Goal: Transaction & Acquisition: Purchase product/service

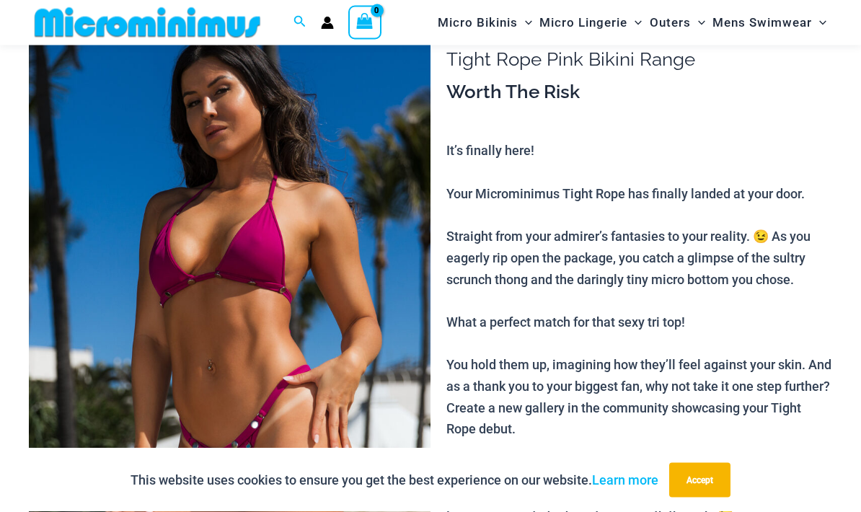
scroll to position [87, 0]
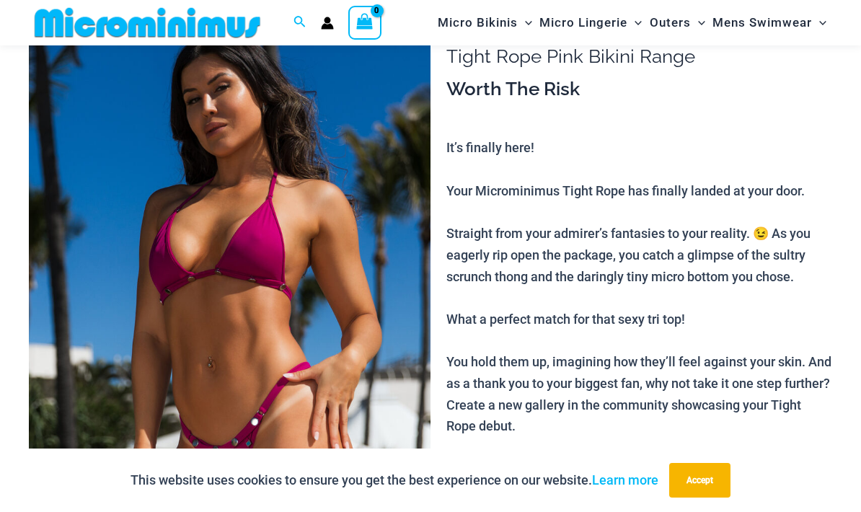
click at [725, 497] on button "Accept" at bounding box center [699, 480] width 61 height 35
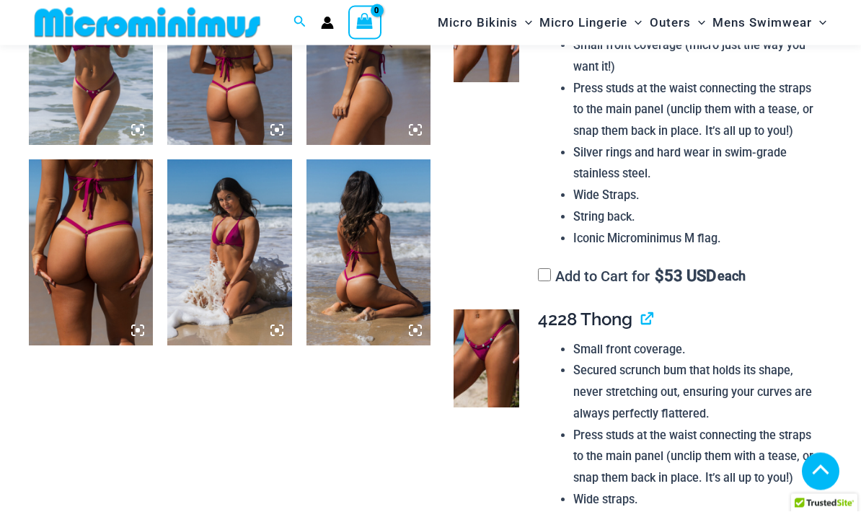
scroll to position [947, 0]
click at [641, 309] on link "View product" at bounding box center [641, 319] width 0 height 21
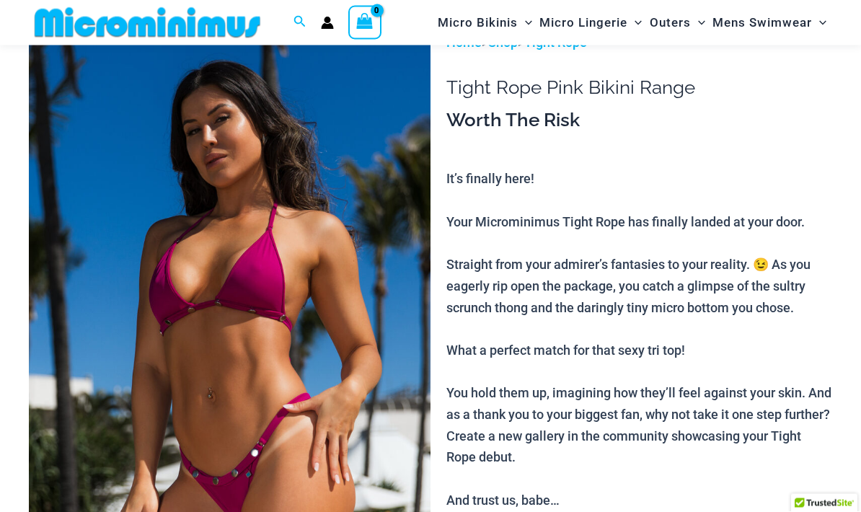
scroll to position [0, 0]
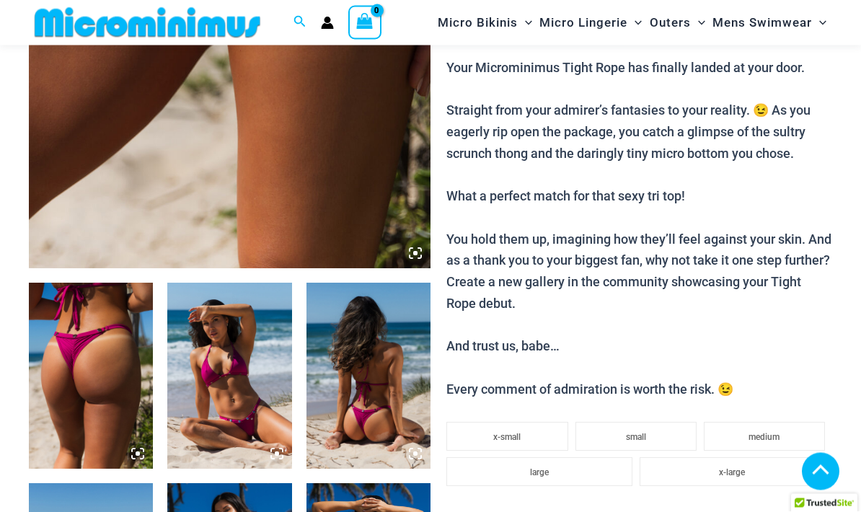
scroll to position [423, 0]
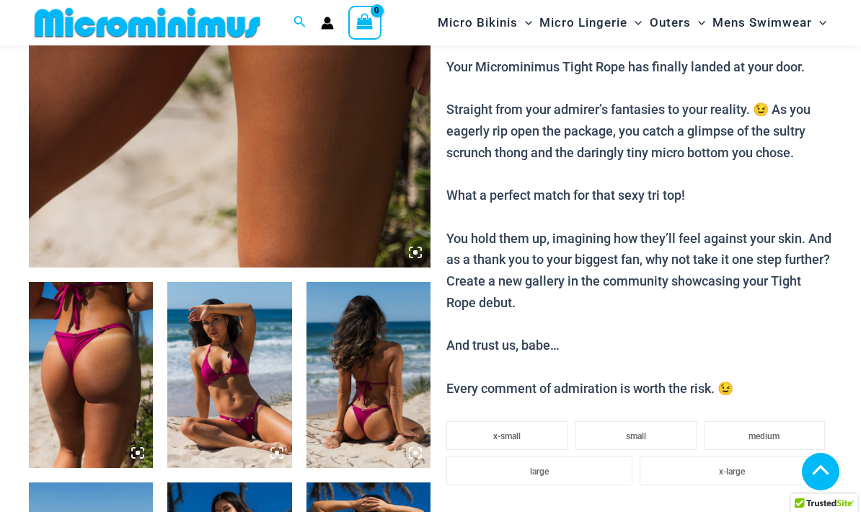
click at [66, 338] on img at bounding box center [91, 375] width 124 height 186
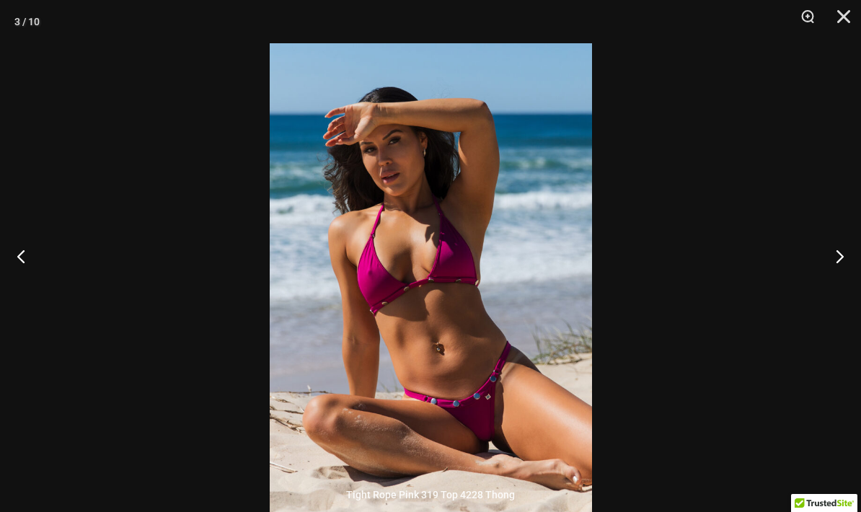
click at [849, 17] on button "Close" at bounding box center [838, 21] width 36 height 43
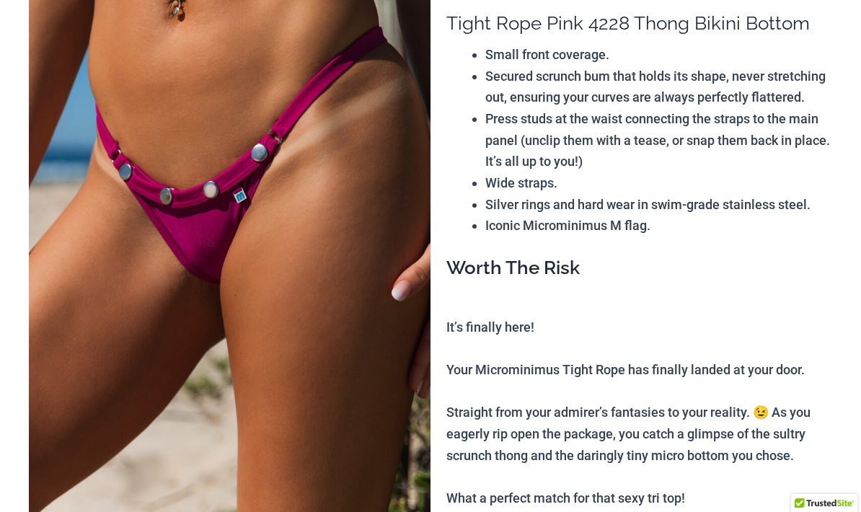
scroll to position [0, 0]
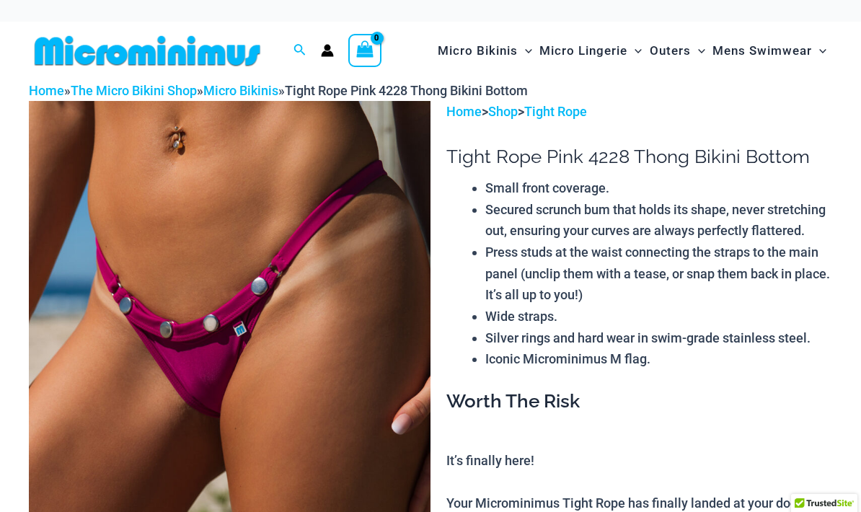
click at [87, 53] on img at bounding box center [147, 51] width 237 height 32
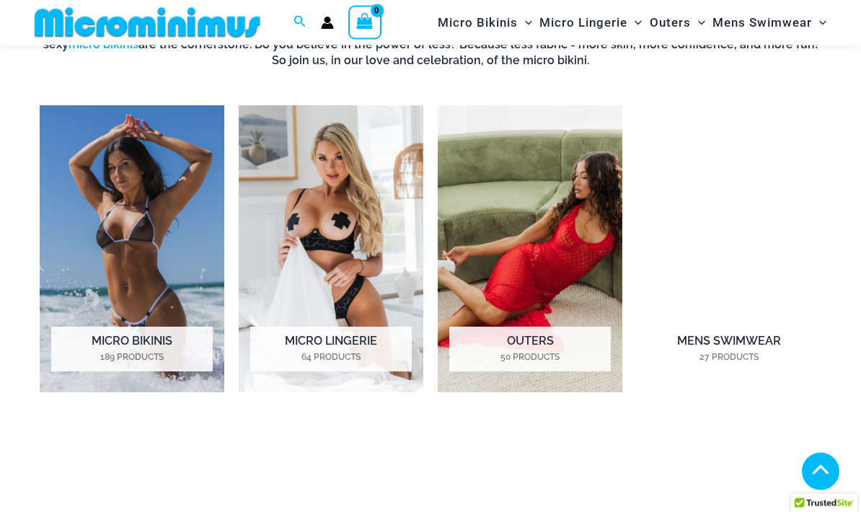
scroll to position [979, 0]
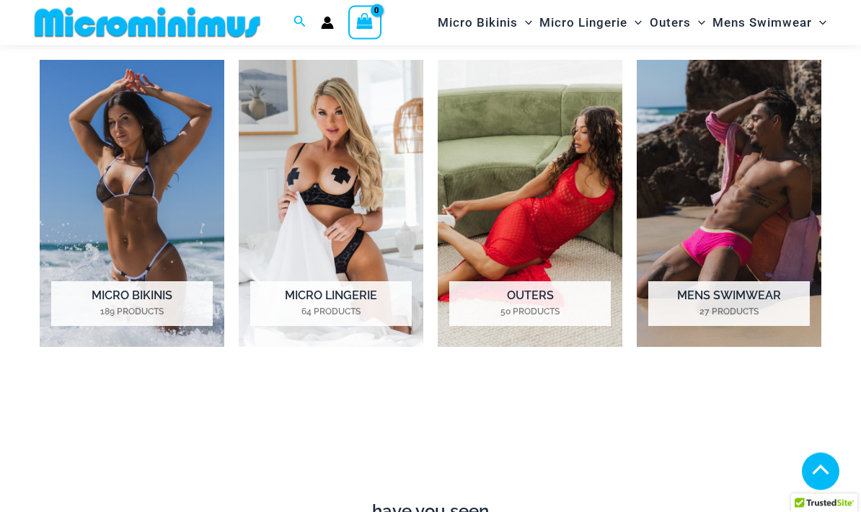
click at [135, 301] on h2 "Micro Bikinis 189 Products" at bounding box center [131, 304] width 161 height 45
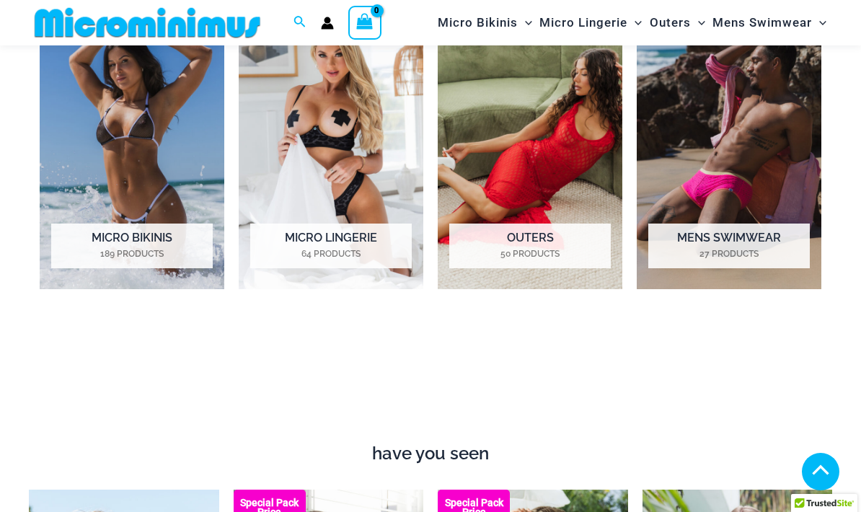
click at [288, 153] on img "Visit product category Micro Lingerie" at bounding box center [331, 145] width 185 height 287
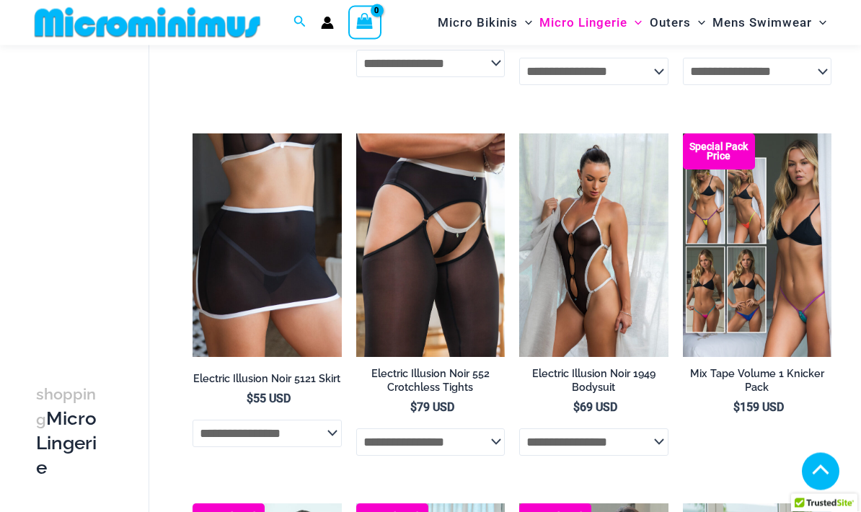
scroll to position [2368, 0]
click at [683, 133] on img at bounding box center [683, 133] width 0 height 0
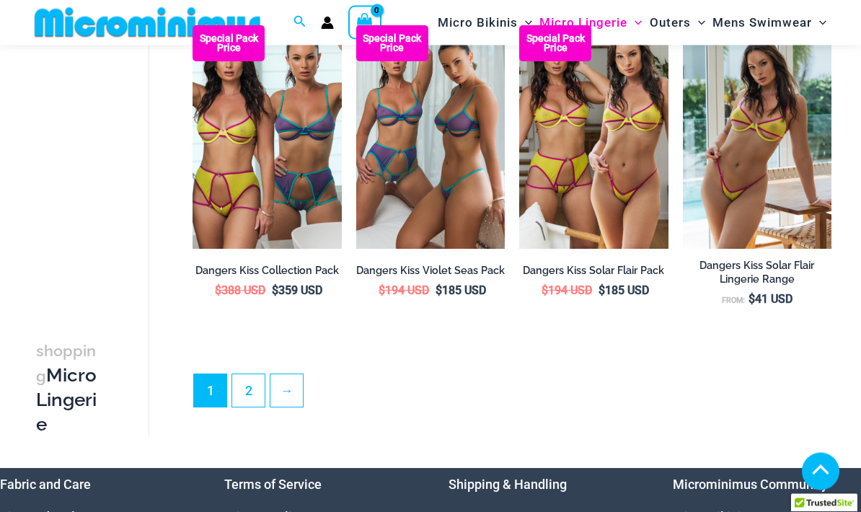
scroll to position [2846, 0]
click at [683, 25] on img at bounding box center [683, 25] width 0 height 0
click at [249, 384] on link "2" at bounding box center [248, 390] width 32 height 32
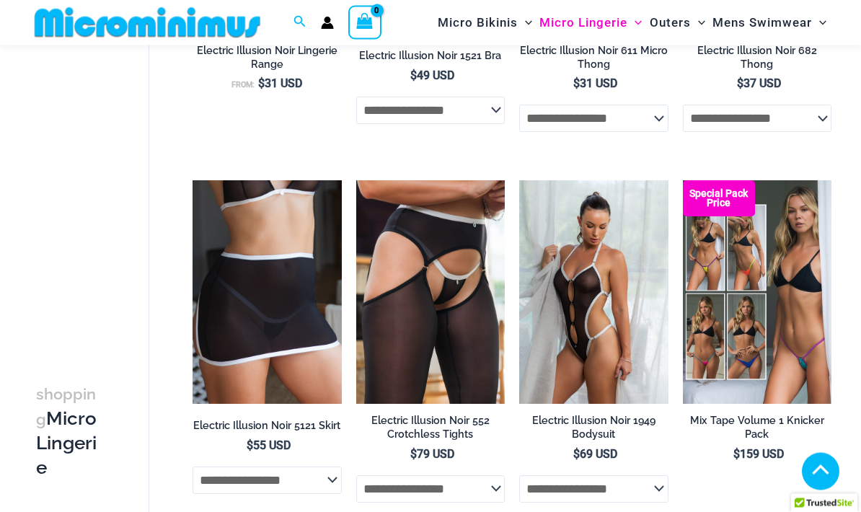
scroll to position [2240, 0]
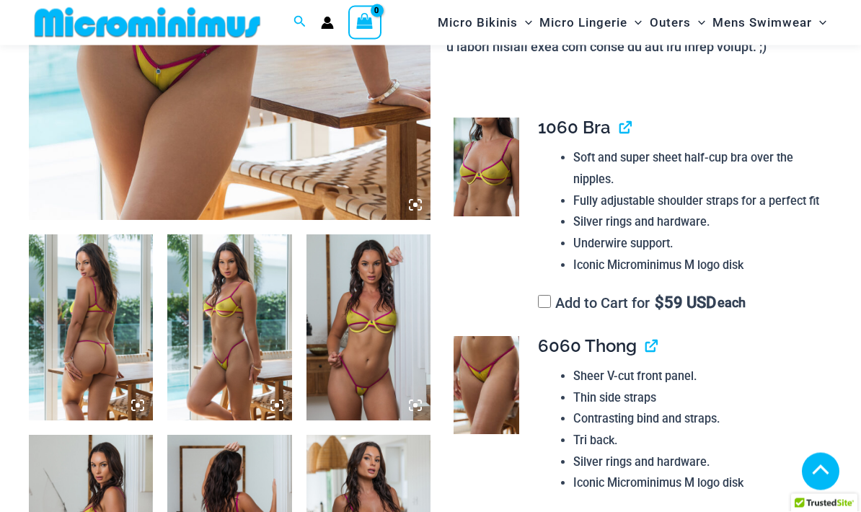
scroll to position [532, 0]
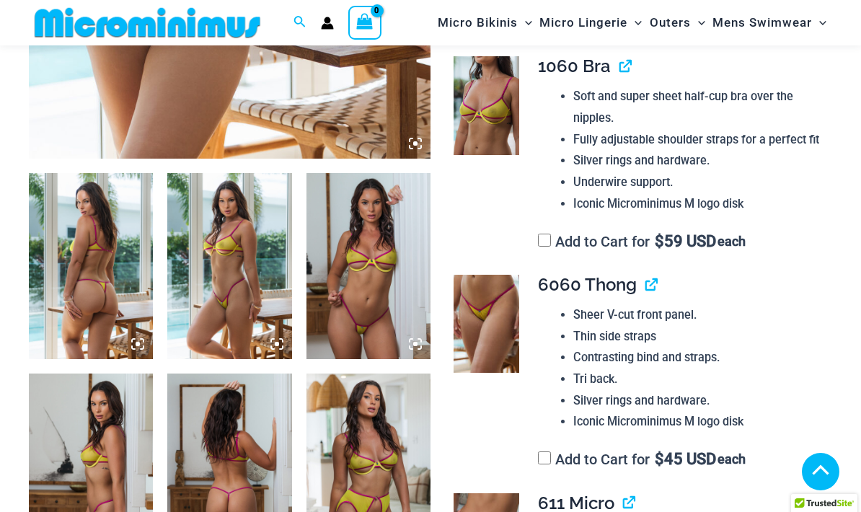
click at [482, 339] on img at bounding box center [486, 324] width 66 height 98
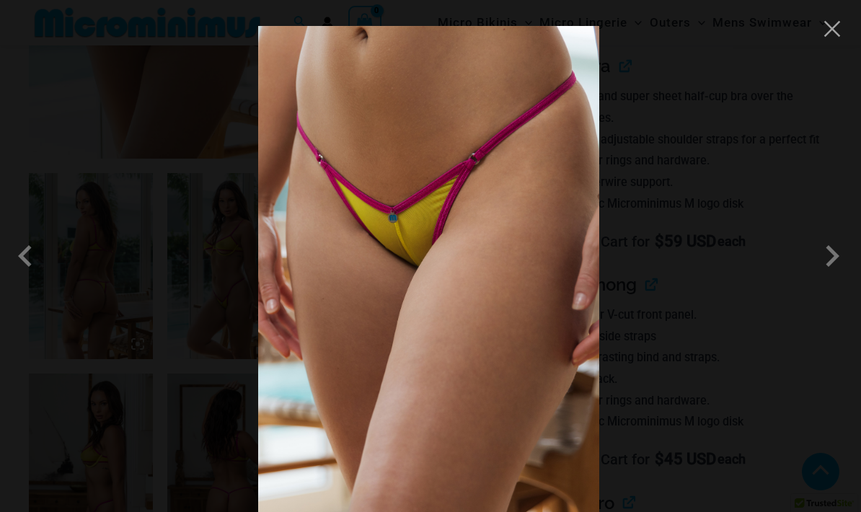
click at [833, 278] on span at bounding box center [831, 255] width 43 height 43
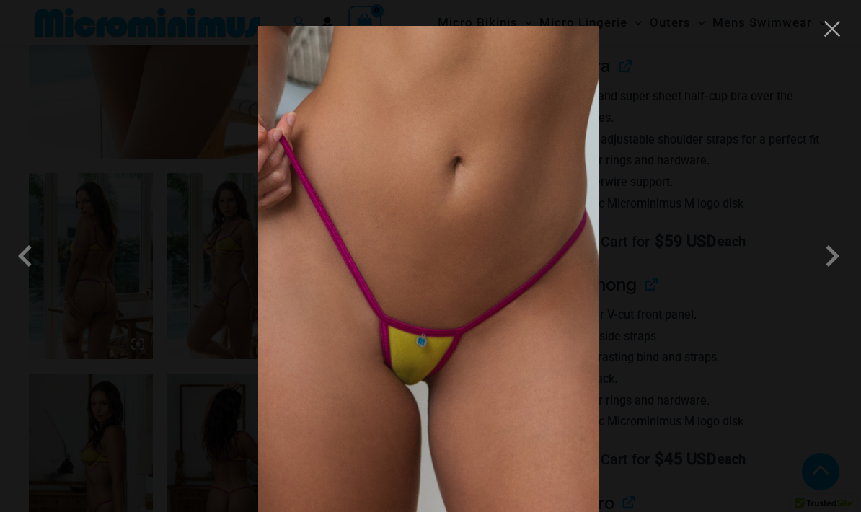
click at [828, 278] on span at bounding box center [831, 255] width 43 height 43
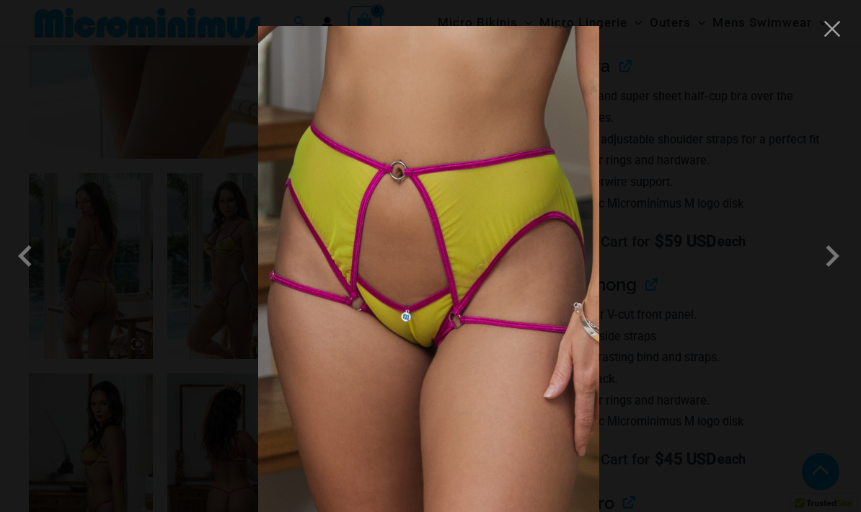
click at [765, 290] on div at bounding box center [430, 256] width 861 height 512
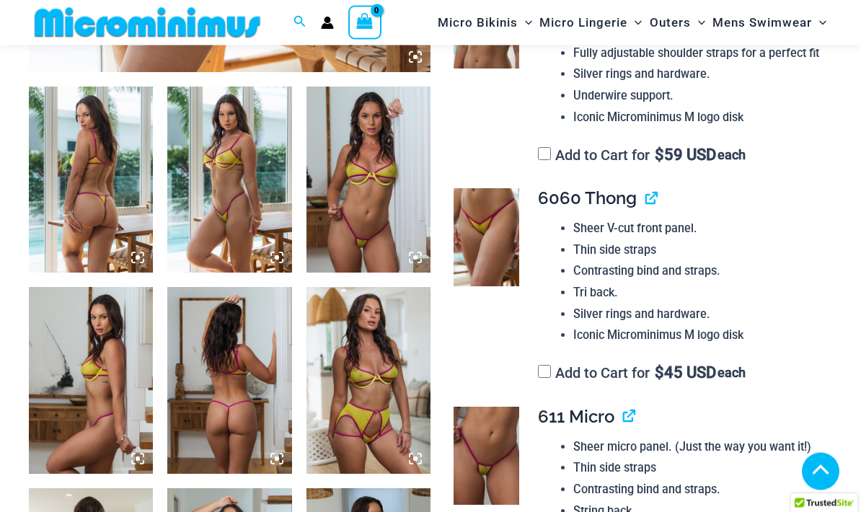
click at [387, 389] on img at bounding box center [368, 381] width 124 height 186
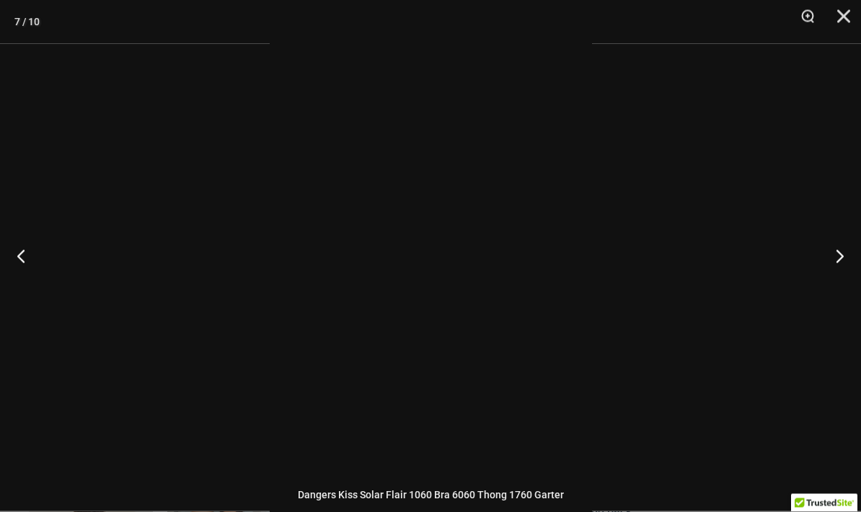
scroll to position [619, 0]
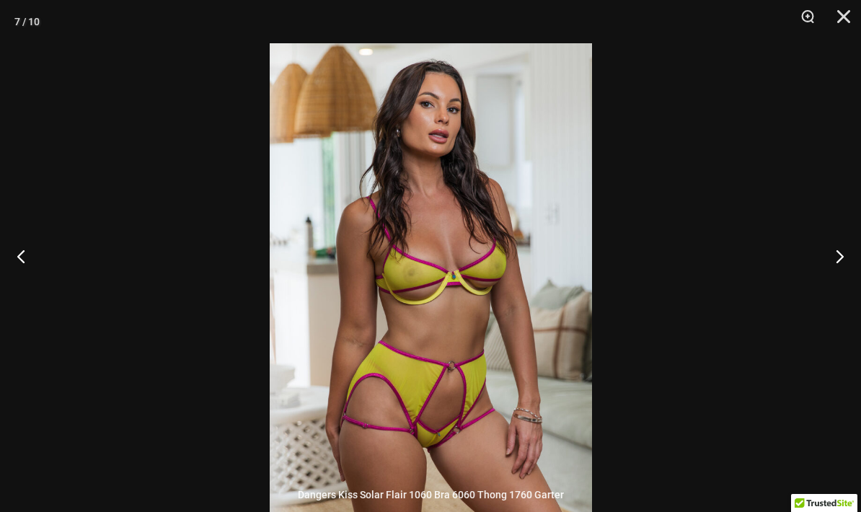
click at [748, 296] on div at bounding box center [430, 256] width 861 height 512
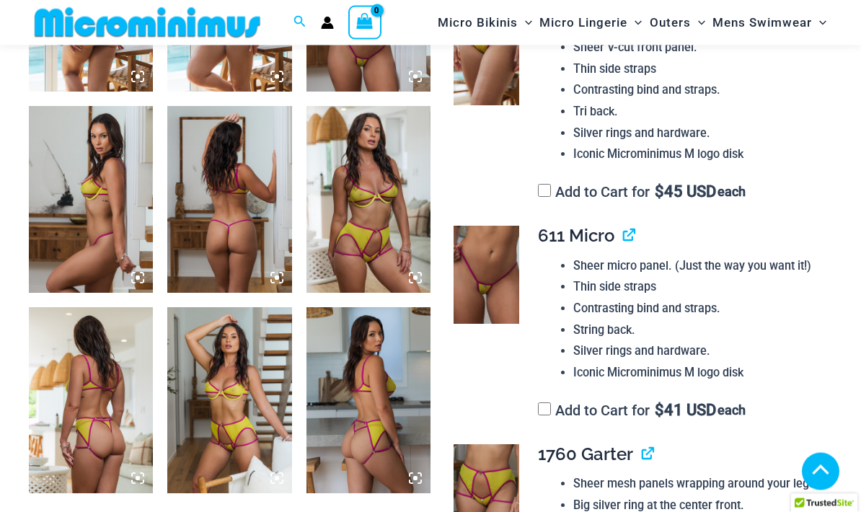
scroll to position [775, 0]
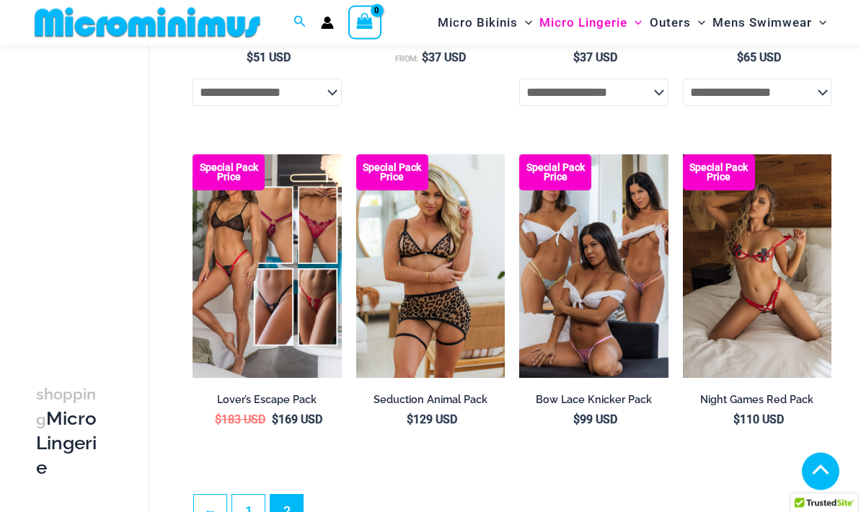
scroll to position [2595, 0]
click at [192, 154] on img at bounding box center [192, 154] width 0 height 0
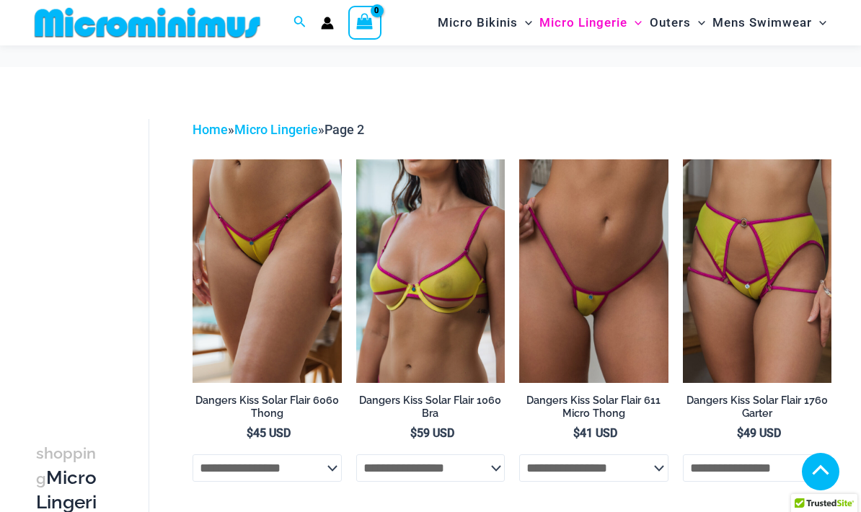
scroll to position [2653, 0]
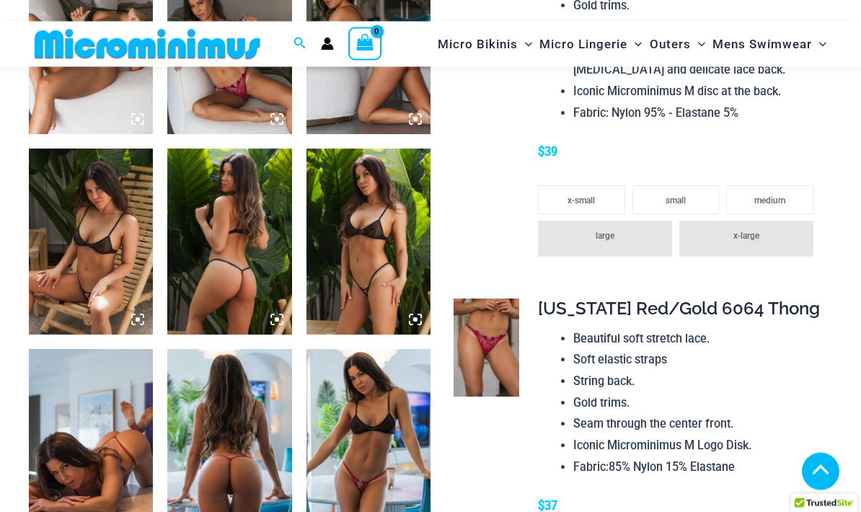
scroll to position [980, 0]
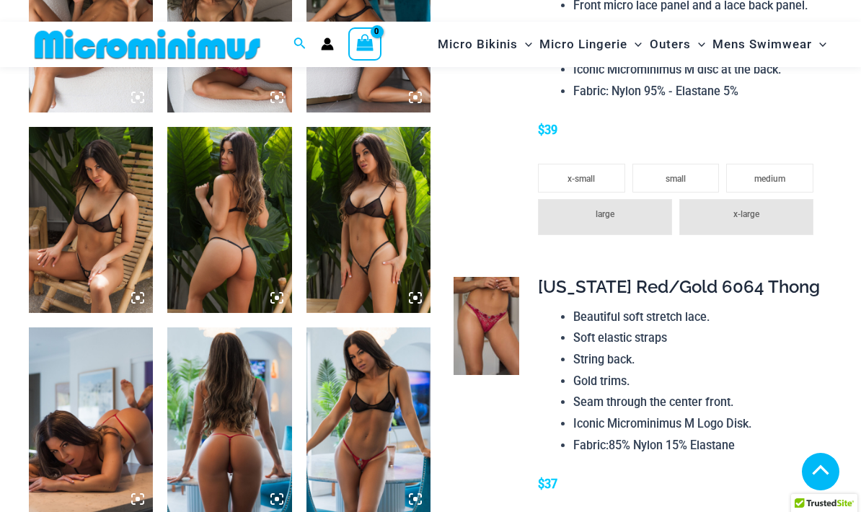
click at [93, 242] on img at bounding box center [91, 220] width 124 height 186
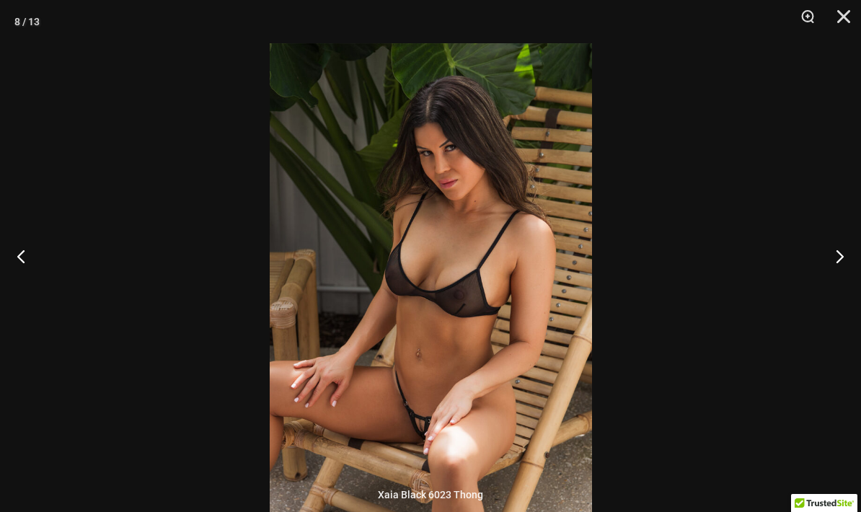
scroll to position [1037, 0]
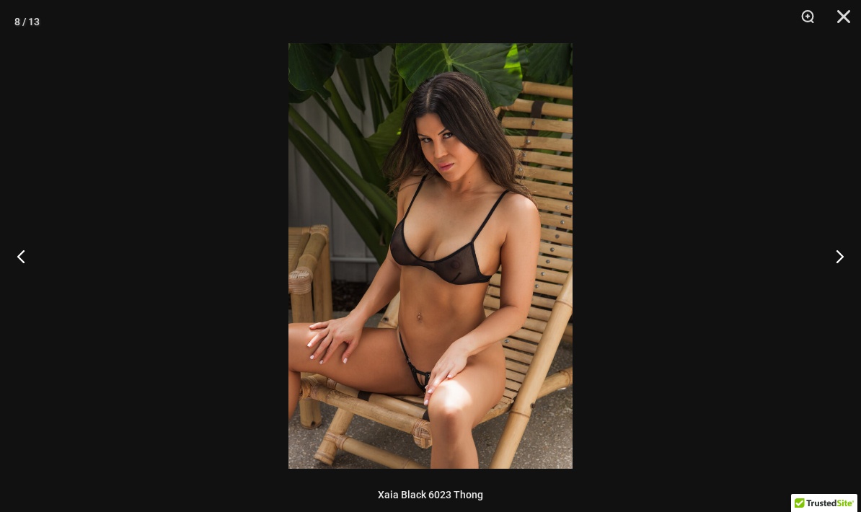
click at [814, 18] on button "Zoom" at bounding box center [802, 21] width 36 height 43
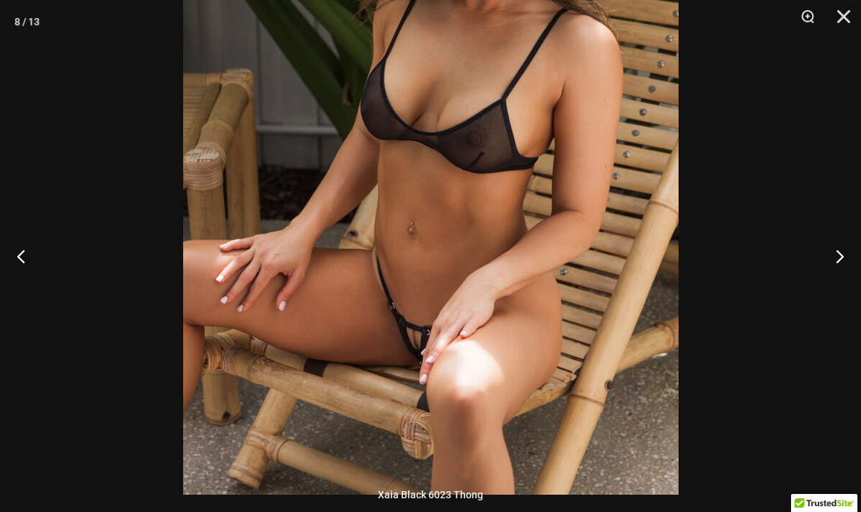
click at [806, 13] on button "Zoom" at bounding box center [802, 21] width 36 height 43
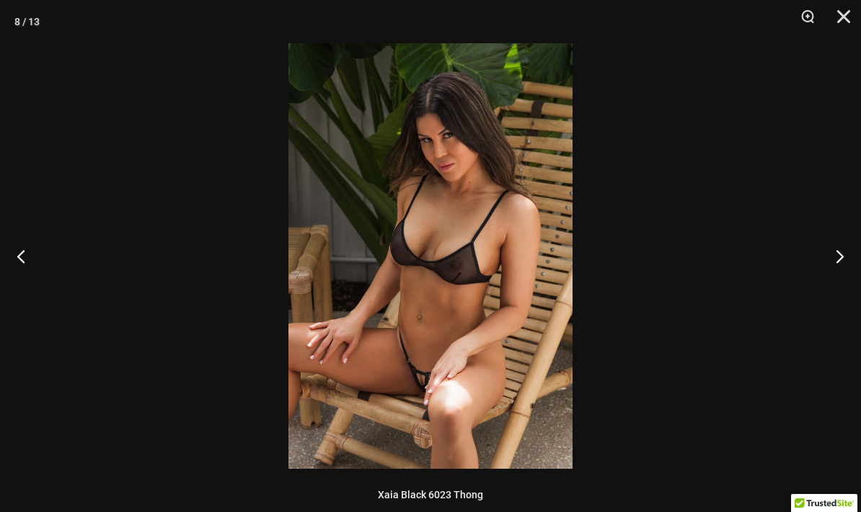
click at [805, 13] on button "Zoom" at bounding box center [802, 21] width 36 height 43
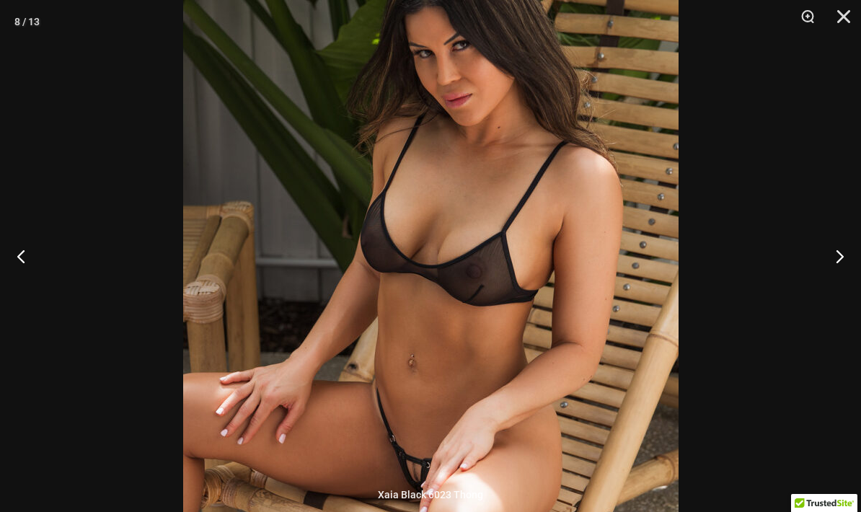
click at [836, 262] on button "Next" at bounding box center [834, 256] width 54 height 72
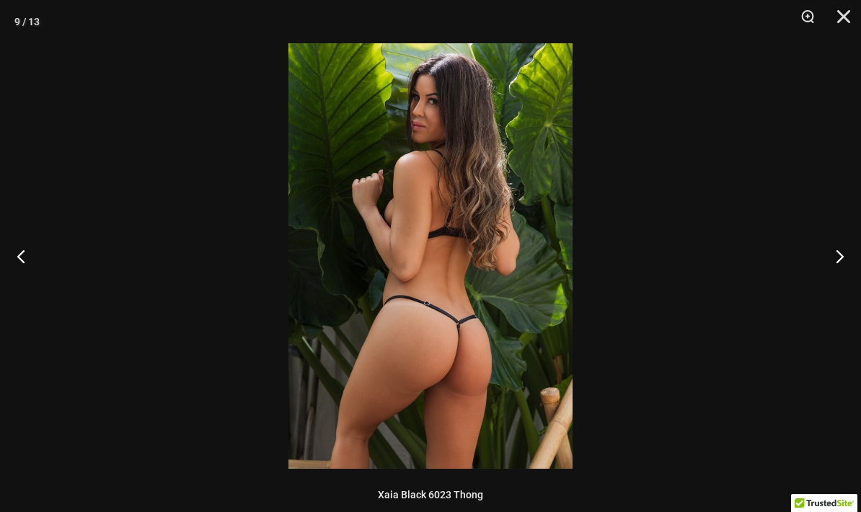
click at [834, 261] on button "Next" at bounding box center [834, 256] width 54 height 72
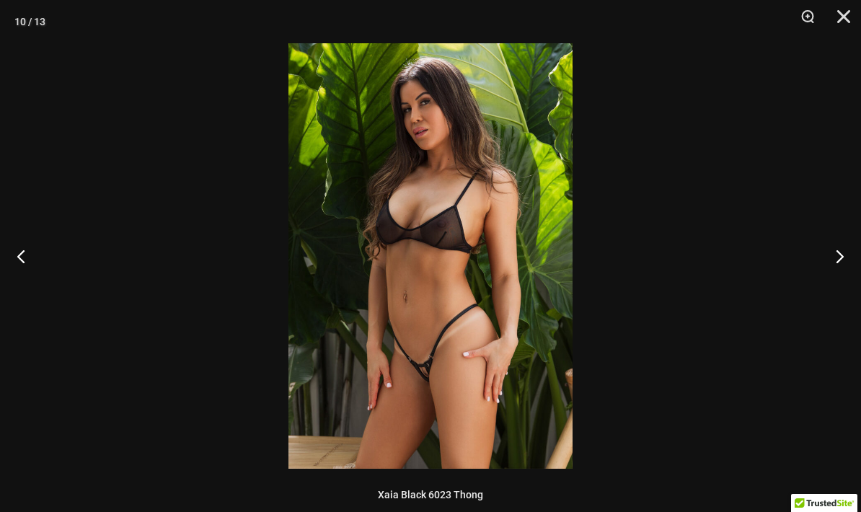
click at [797, 20] on button "Zoom" at bounding box center [802, 21] width 36 height 43
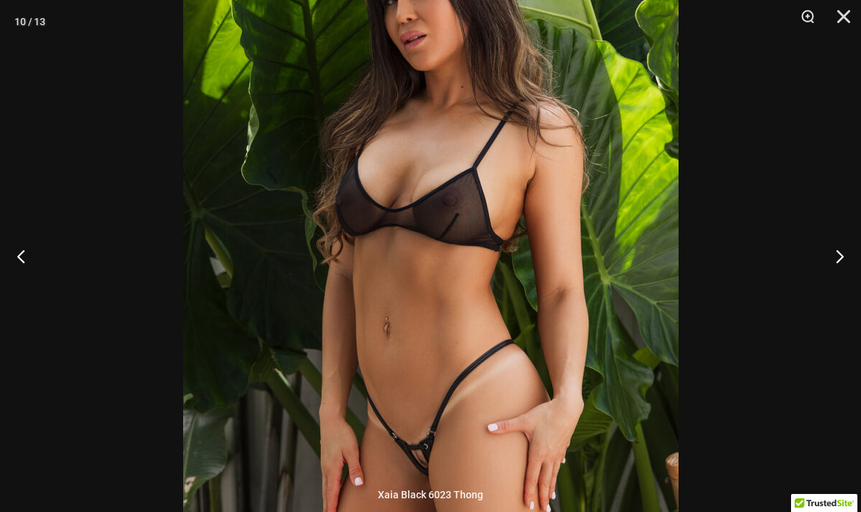
click at [832, 260] on button "Next" at bounding box center [834, 256] width 54 height 72
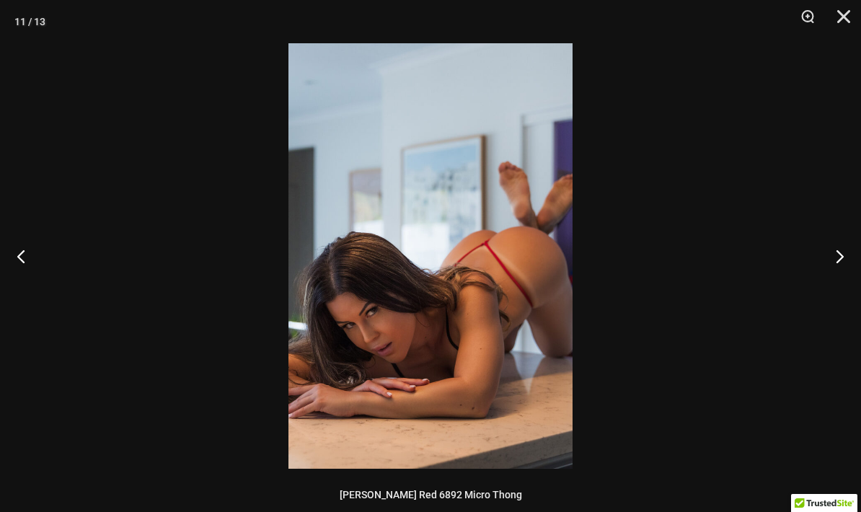
click at [836, 258] on button "Next" at bounding box center [834, 256] width 54 height 72
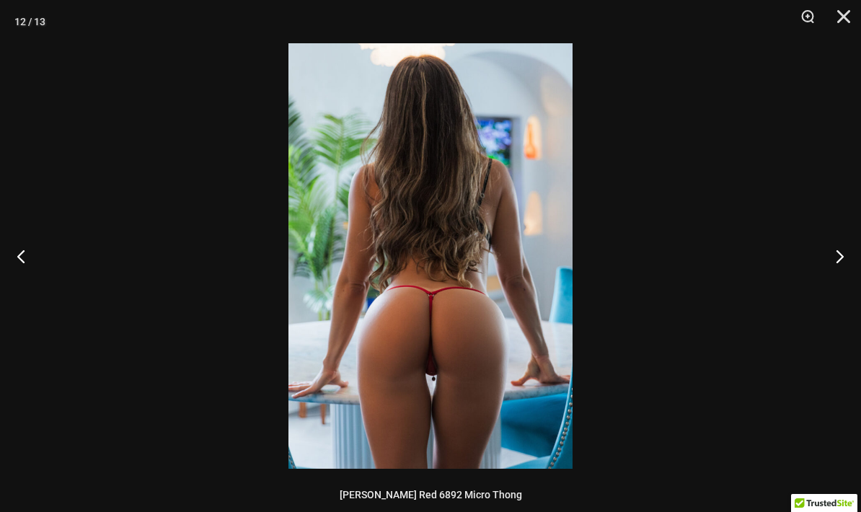
click at [836, 258] on button "Next" at bounding box center [834, 256] width 54 height 72
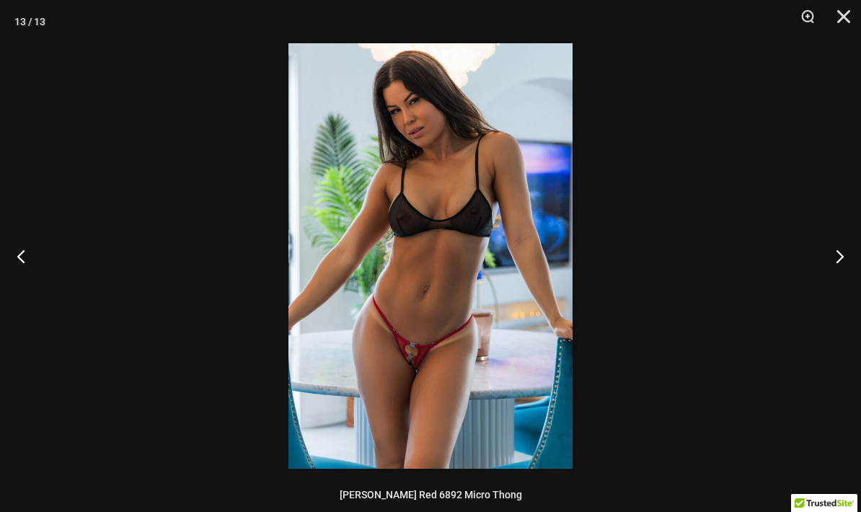
click at [815, 22] on button "Zoom" at bounding box center [802, 21] width 36 height 43
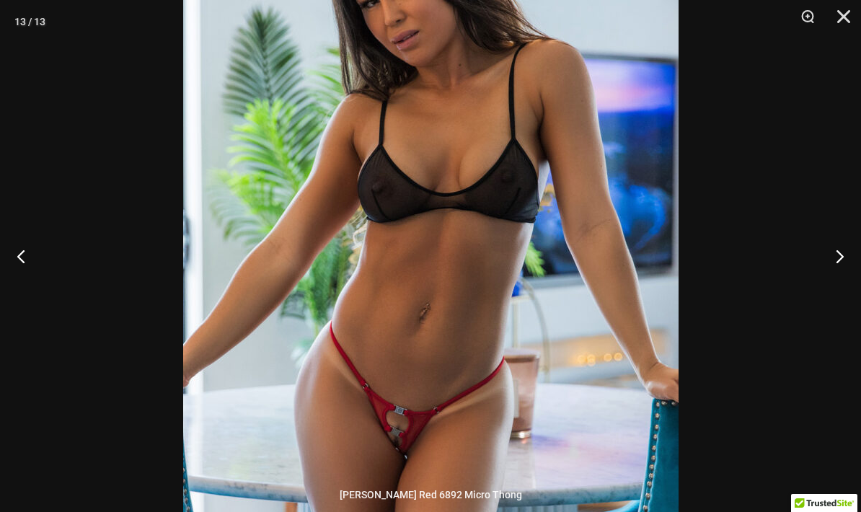
click at [831, 254] on button "Next" at bounding box center [834, 256] width 54 height 72
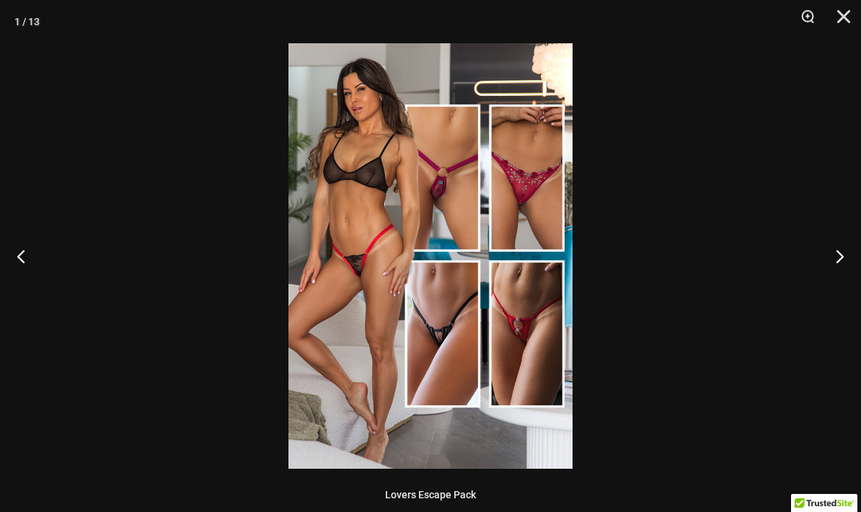
click at [837, 254] on button "Next" at bounding box center [834, 256] width 54 height 72
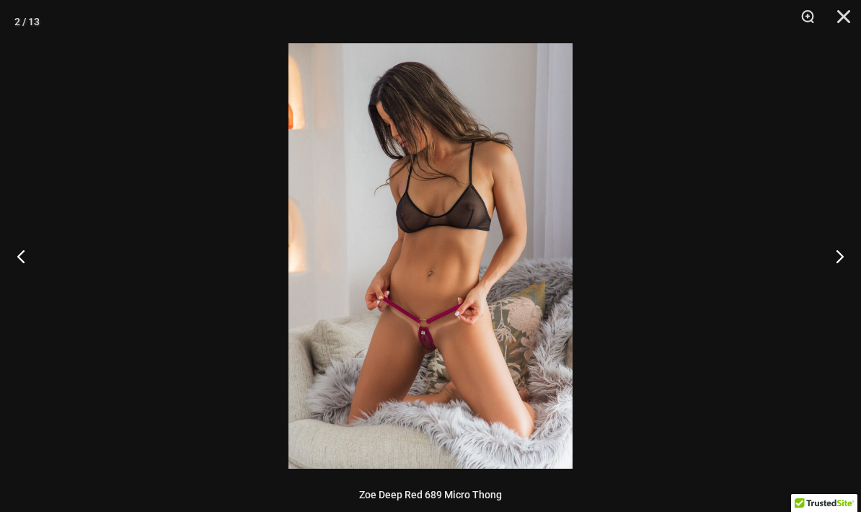
click at [841, 30] on button "Close" at bounding box center [838, 21] width 36 height 43
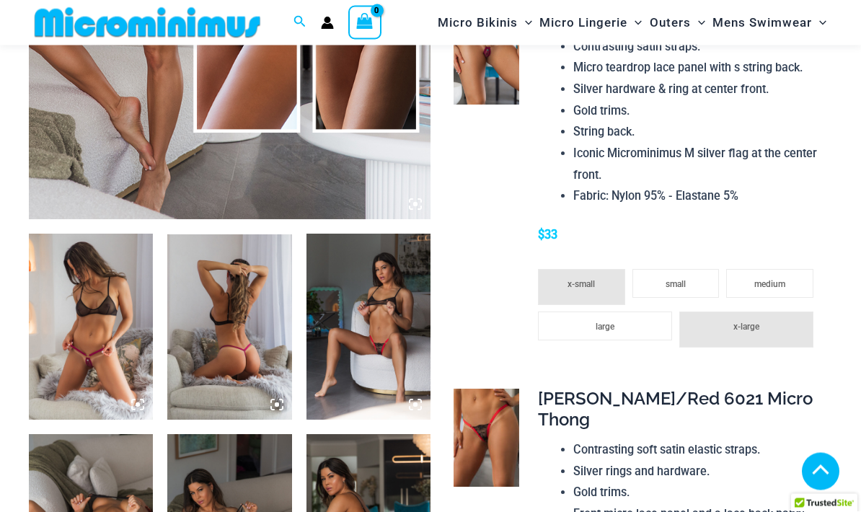
scroll to position [382, 0]
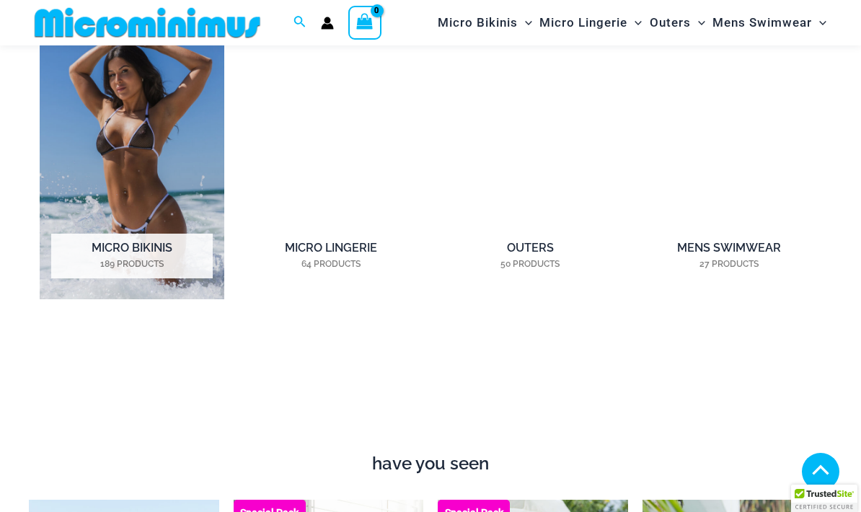
scroll to position [1037, 0]
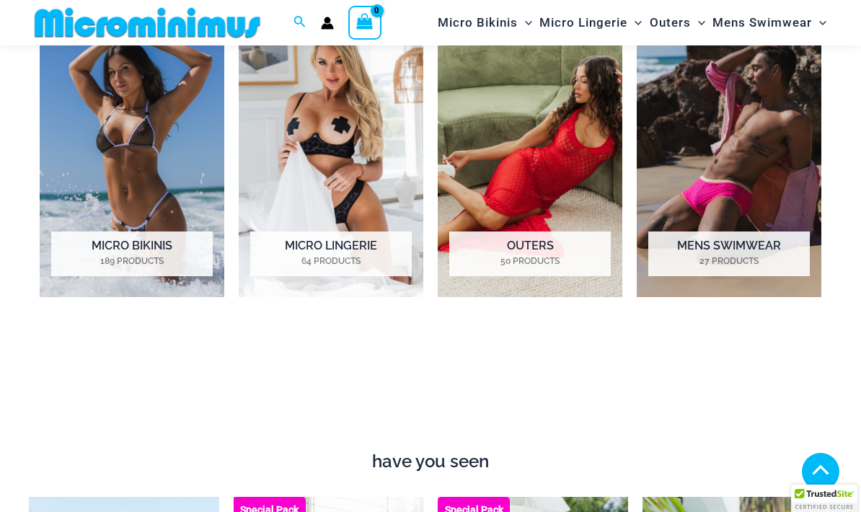
click at [574, 177] on img "Visit product category Outers" at bounding box center [530, 152] width 185 height 287
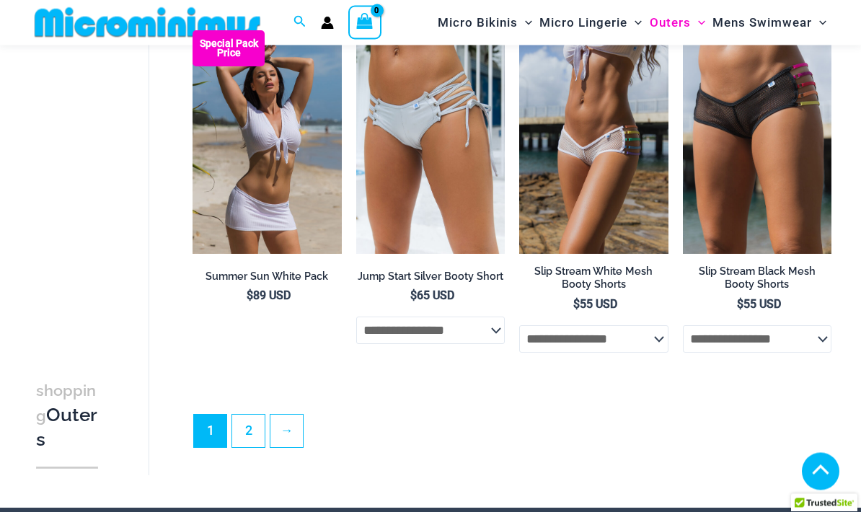
scroll to position [2797, 0]
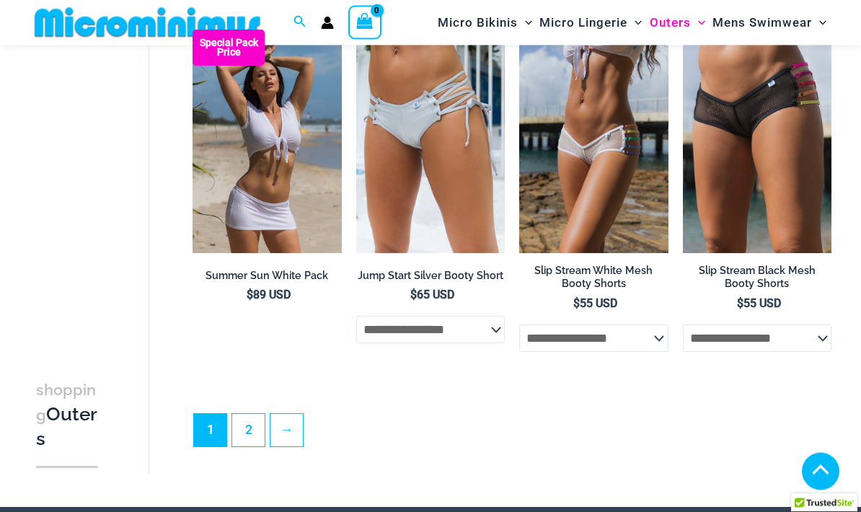
click at [242, 425] on link "2" at bounding box center [248, 431] width 32 height 32
